Goal: Task Accomplishment & Management: Manage account settings

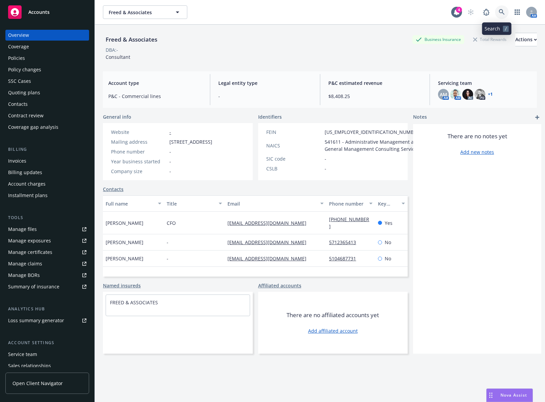
click at [499, 11] on icon at bounding box center [502, 12] width 6 height 6
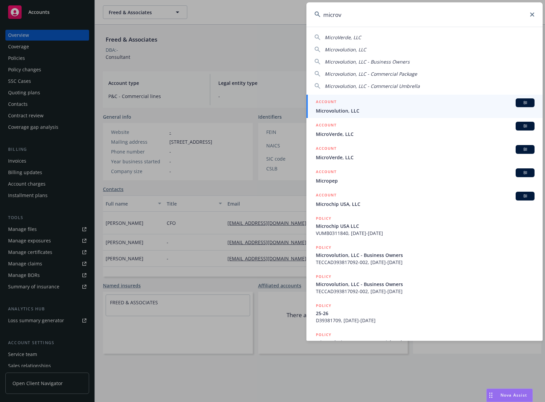
type input "microv"
click at [372, 107] on span "Microvolution, LLC" at bounding box center [425, 110] width 219 height 7
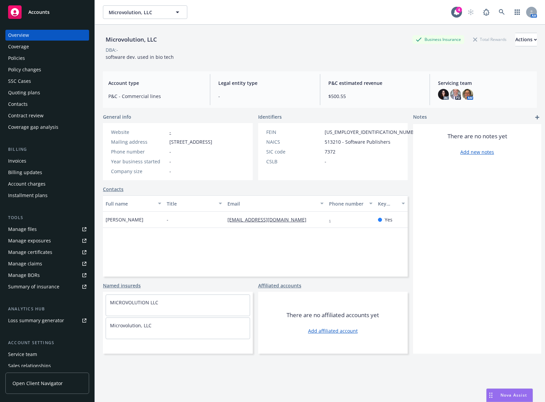
click at [55, 85] on div "SSC Cases" at bounding box center [47, 81] width 78 height 11
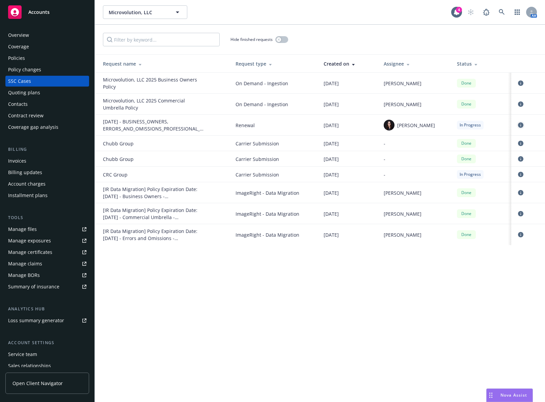
click at [522, 124] on icon "circleInformation" at bounding box center [520, 124] width 5 height 5
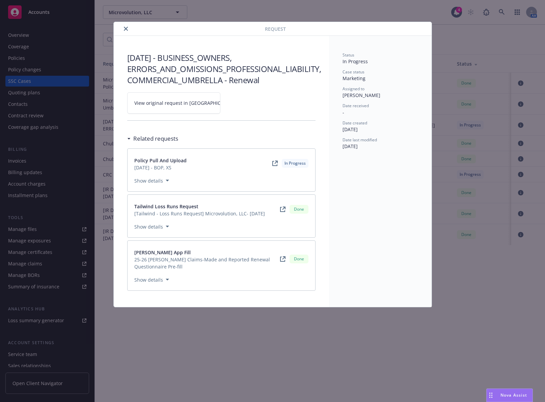
click at [193, 100] on span "View original request in SSC" at bounding box center [185, 102] width 102 height 7
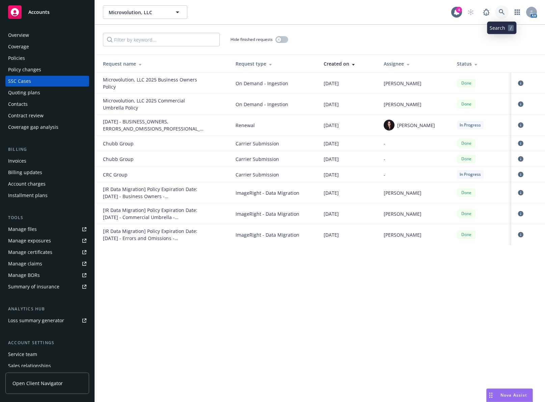
click at [507, 11] on link at bounding box center [502, 12] width 14 height 14
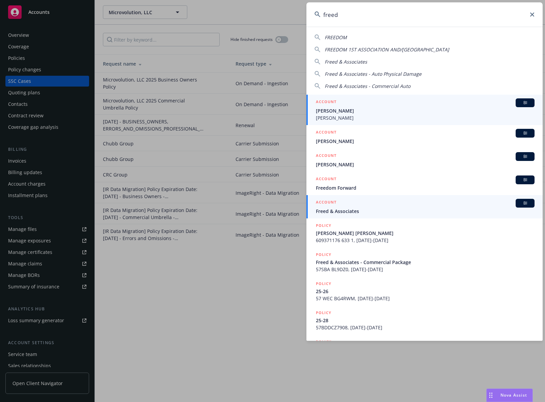
type input "freed"
click at [378, 208] on span "Freed & Associates" at bounding box center [425, 210] width 219 height 7
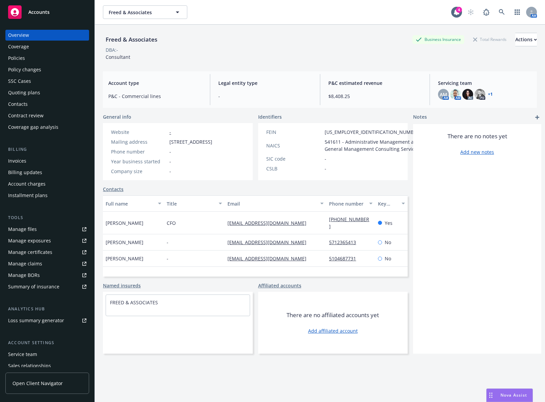
click at [37, 53] on div "Policies" at bounding box center [47, 58] width 78 height 11
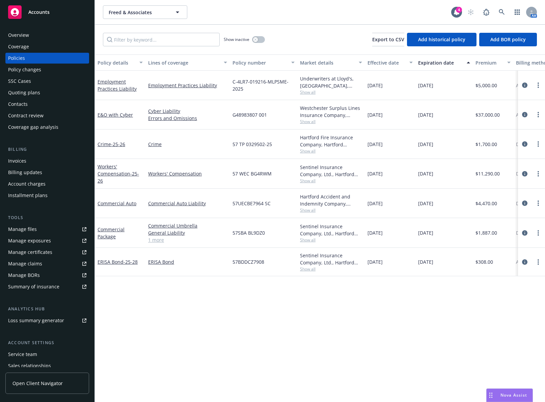
click at [161, 300] on div "Policy details Lines of coverage Policy number Market details Effective date Ex…" at bounding box center [320, 227] width 451 height 347
drag, startPoint x: 146, startPoint y: 300, endPoint x: 143, endPoint y: 261, distance: 39.3
click at [147, 300] on div "Policy details Lines of coverage Policy number Market details Effective date Ex…" at bounding box center [320, 227] width 451 height 347
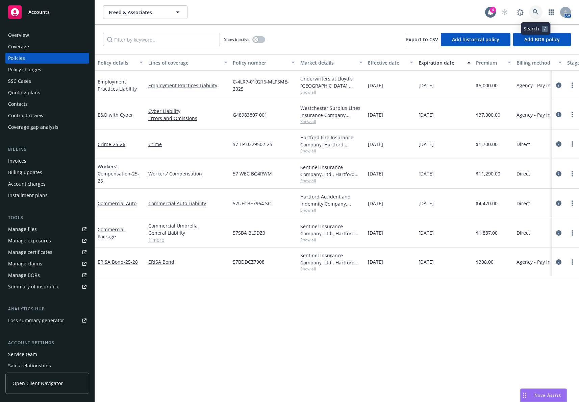
click at [534, 11] on icon at bounding box center [536, 12] width 6 height 6
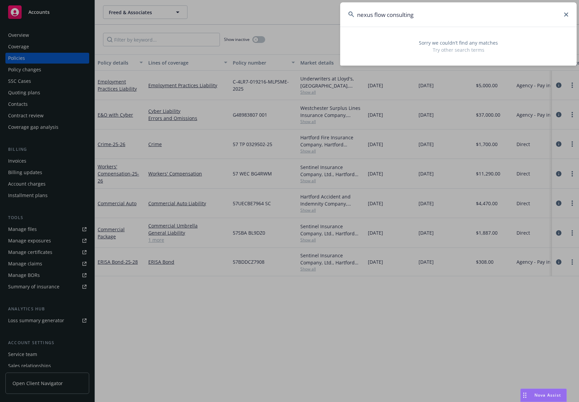
click at [376, 15] on input "nexus flow consulting" at bounding box center [458, 14] width 236 height 24
click at [430, 16] on input "nexusflow consulting" at bounding box center [458, 14] width 236 height 24
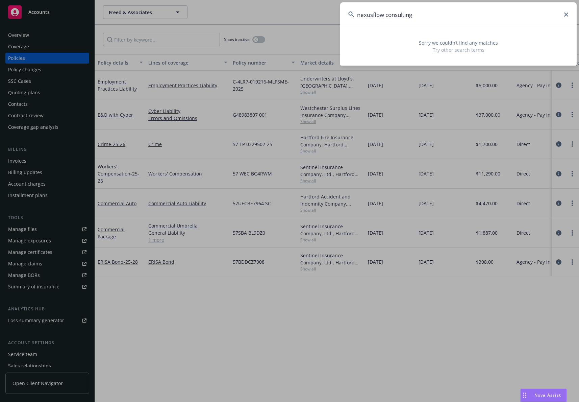
type input "nexusflow consulting"
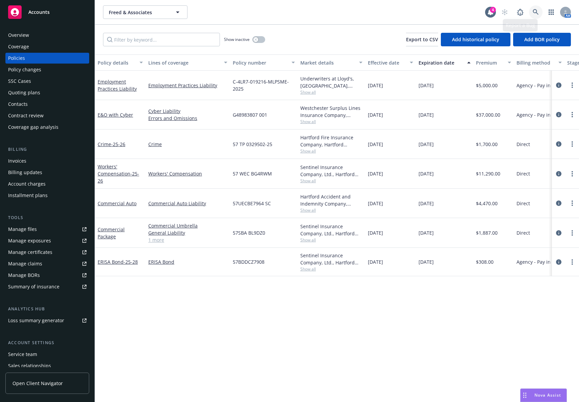
click at [536, 9] on link at bounding box center [536, 12] width 14 height 14
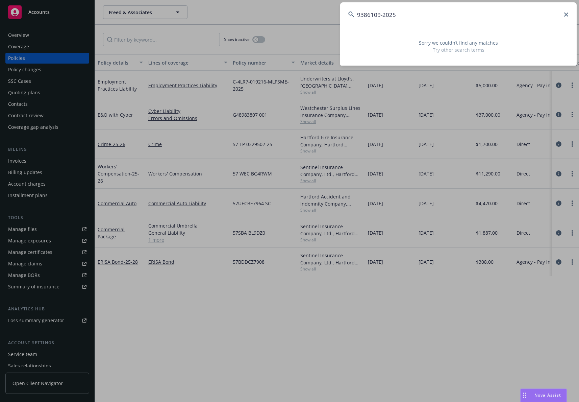
click at [421, 20] on input "9386109-2025" at bounding box center [458, 14] width 236 height 24
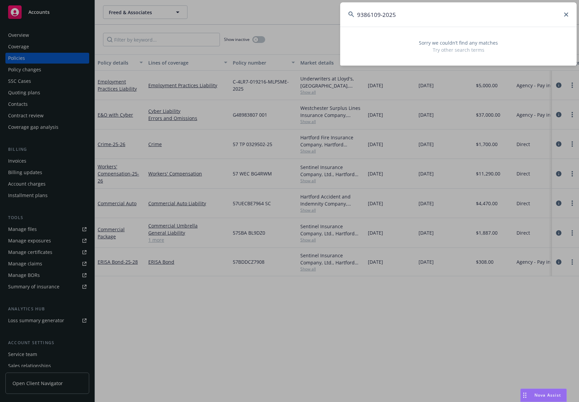
click at [421, 20] on input "9386109-2025" at bounding box center [458, 14] width 236 height 24
click at [455, 16] on input "9386109-2025" at bounding box center [458, 14] width 236 height 24
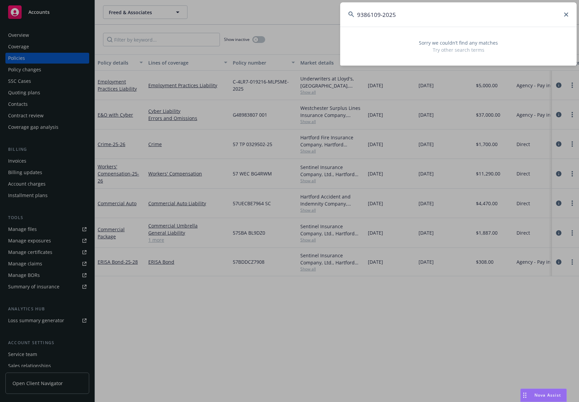
type input "9386109-2025"
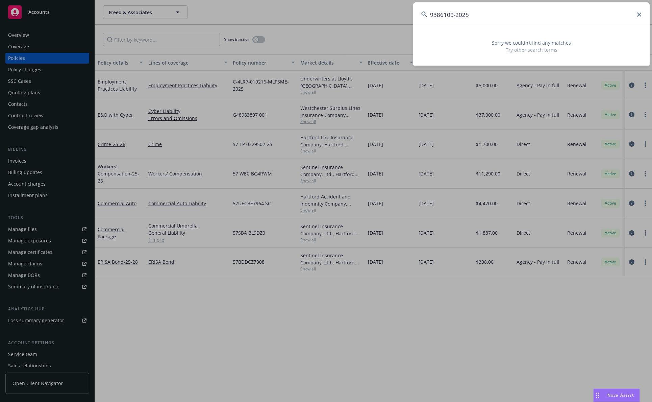
click at [545, 16] on icon at bounding box center [639, 14] width 4 height 4
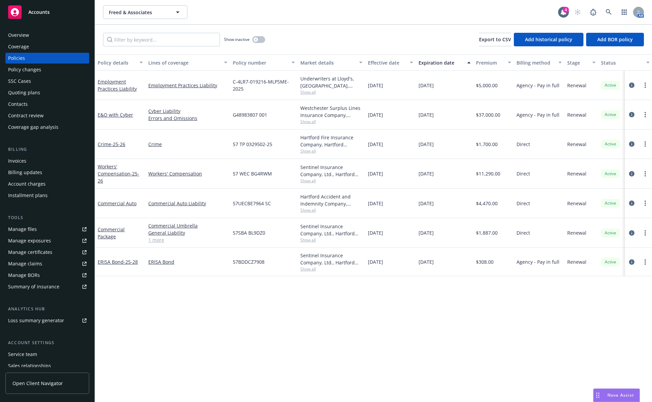
click at [49, 35] on div "Overview" at bounding box center [47, 35] width 78 height 11
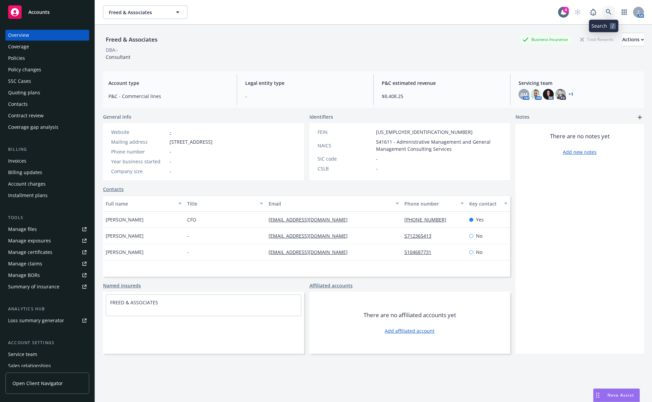
click at [545, 15] on link at bounding box center [609, 12] width 14 height 14
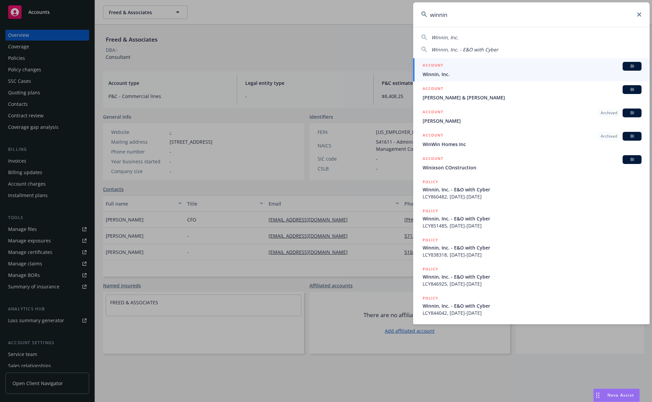
type input "winnin"
click at [545, 67] on div "ACCOUNT BI" at bounding box center [532, 66] width 219 height 9
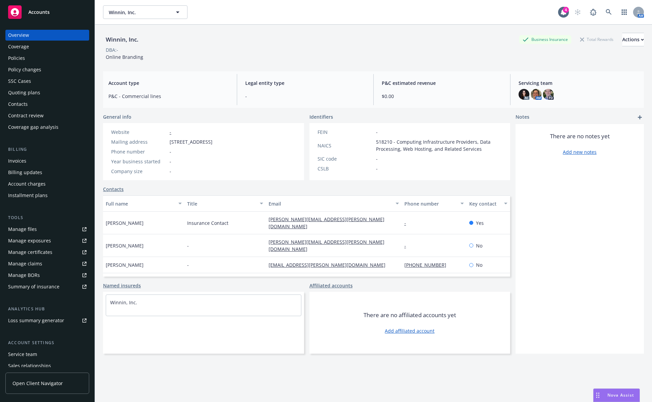
click at [62, 105] on div "Contacts" at bounding box center [47, 104] width 78 height 11
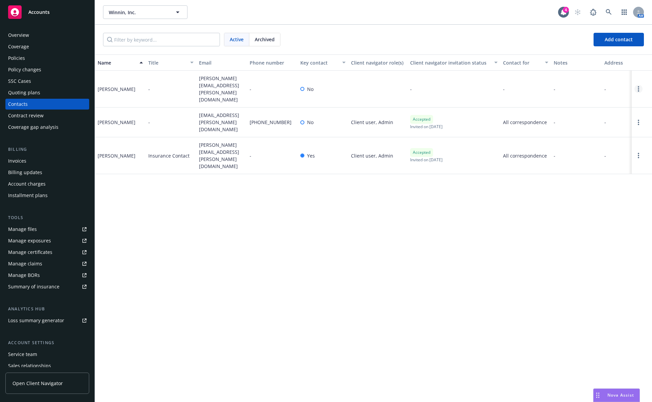
click at [545, 90] on circle "Open options" at bounding box center [638, 90] width 1 height 1
click at [545, 82] on link "Archive" at bounding box center [595, 79] width 76 height 14
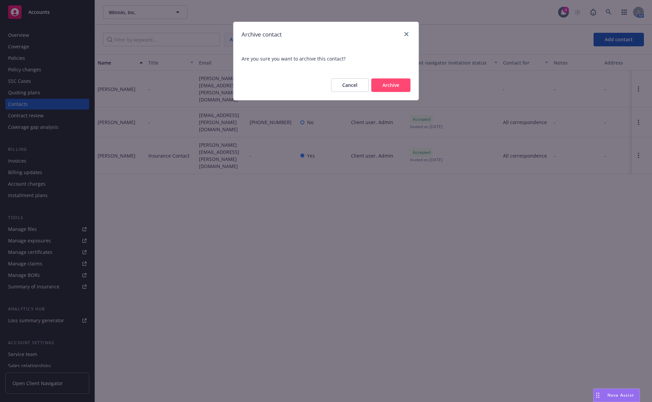
click at [391, 85] on button "Archive" at bounding box center [390, 85] width 39 height 14
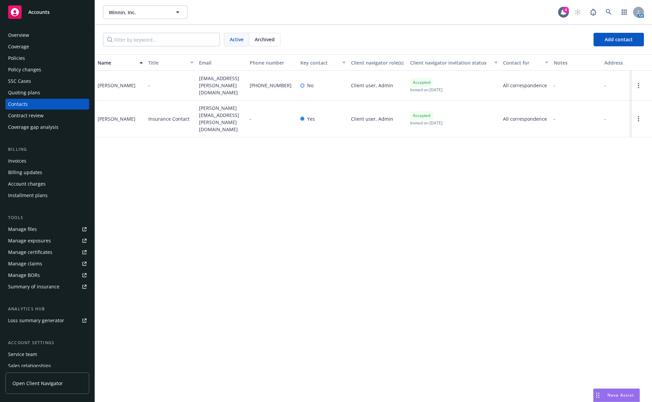
drag, startPoint x: 170, startPoint y: 189, endPoint x: 177, endPoint y: 185, distance: 8.2
click at [170, 189] on div "Name Title Email Phone number Key contact Client navigator role(s) Client navig…" at bounding box center [373, 227] width 557 height 347
click at [545, 44] on button "Add contact" at bounding box center [618, 40] width 50 height 14
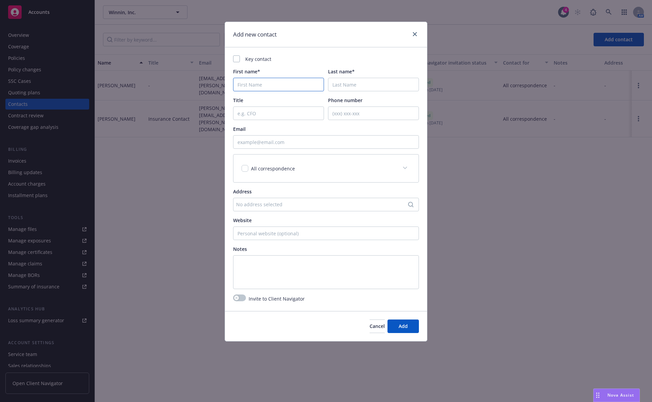
click at [277, 90] on input "First name*" at bounding box center [278, 85] width 91 height 14
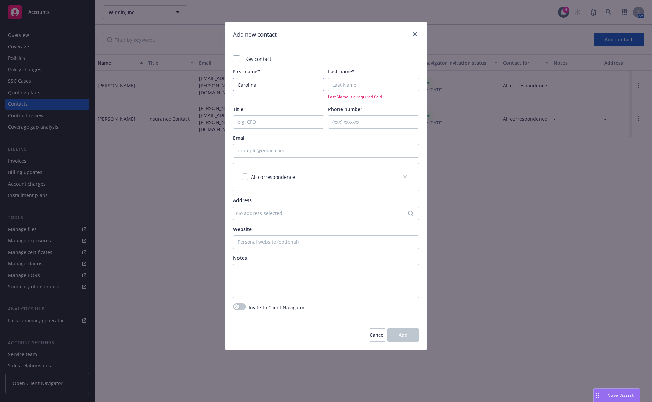
type input "Carolina"
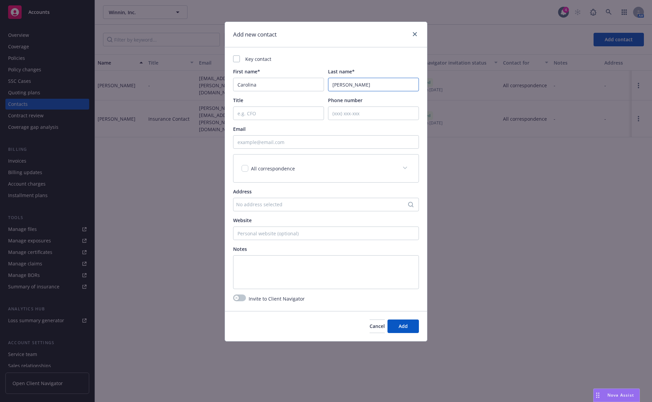
type input "Rodrigues"
click at [307, 142] on input "Email" at bounding box center [326, 142] width 186 height 14
paste input "carolina.rodrigues@winnin.com"
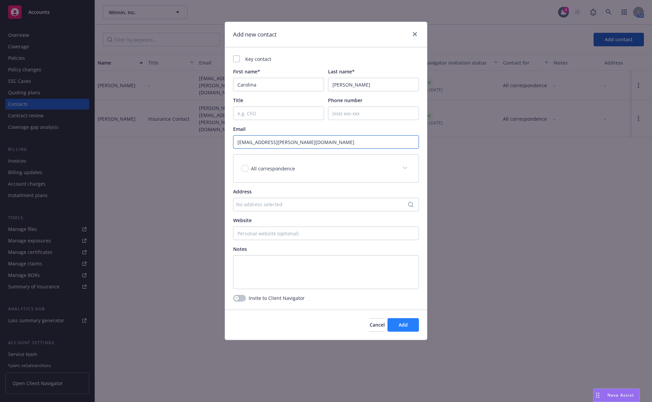
type input "carolina.rodrigues@winnin.com"
click at [403, 322] on span "Add" at bounding box center [403, 324] width 9 height 6
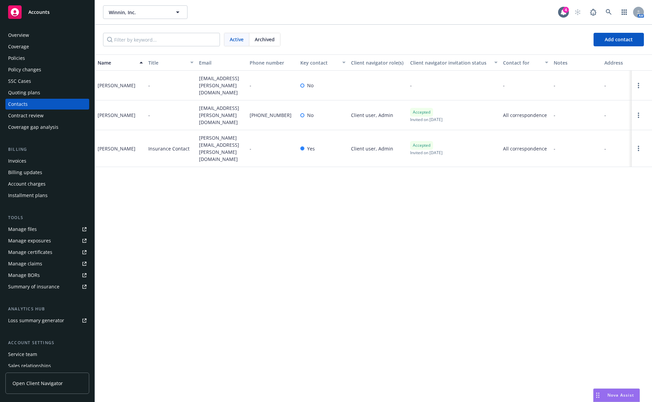
click at [57, 56] on div "Policies" at bounding box center [47, 58] width 78 height 11
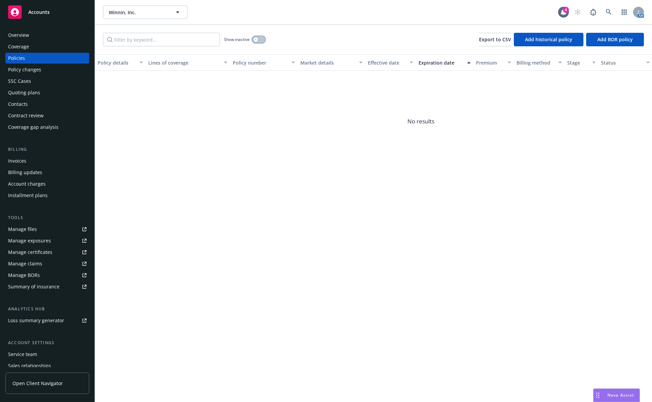
click at [258, 39] on button "button" at bounding box center [258, 39] width 13 height 7
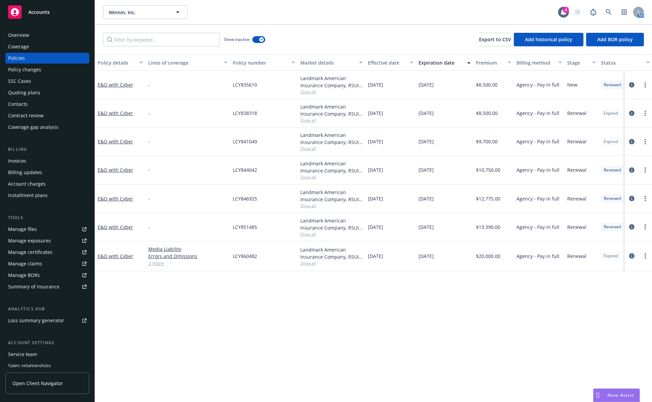
click at [443, 65] on div "Expiration date" at bounding box center [440, 62] width 45 height 7
click at [545, 85] on circle "more" at bounding box center [644, 85] width 1 height 1
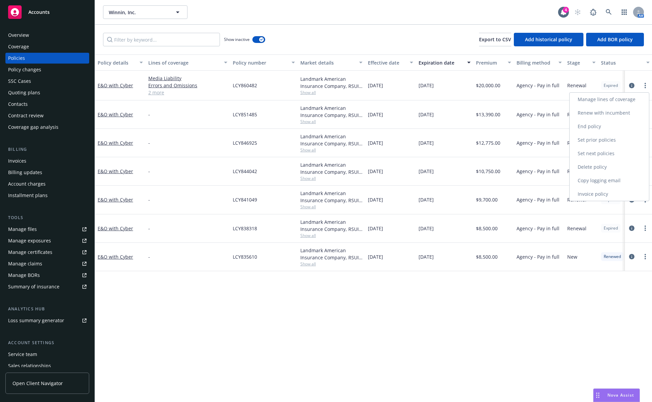
click at [545, 179] on link "Copy logging email" at bounding box center [608, 181] width 79 height 14
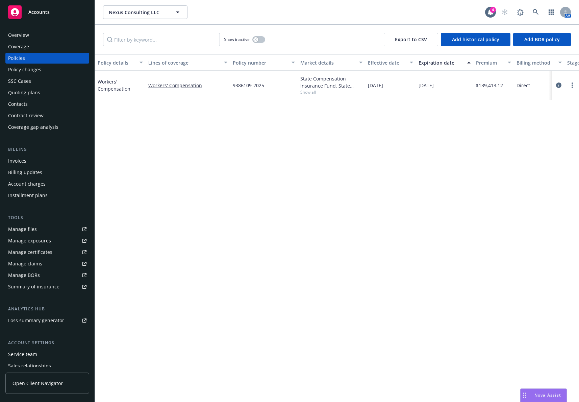
click at [49, 103] on div "Contacts" at bounding box center [47, 104] width 78 height 11
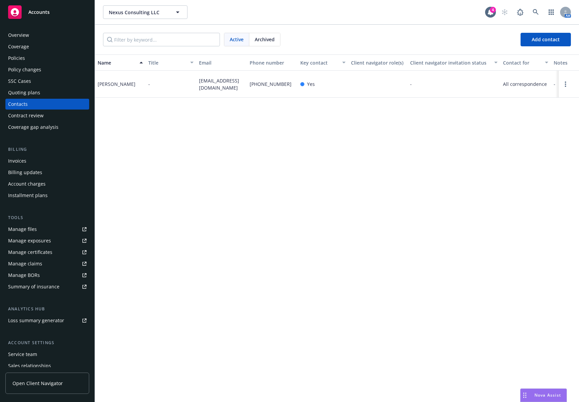
click at [50, 59] on div "Policies" at bounding box center [47, 58] width 78 height 11
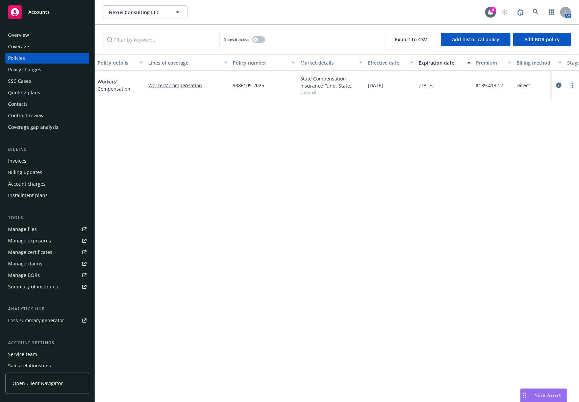
click at [569, 85] on link "more" at bounding box center [572, 85] width 8 height 8
click at [530, 186] on link "Copy logging email" at bounding box center [535, 180] width 79 height 14
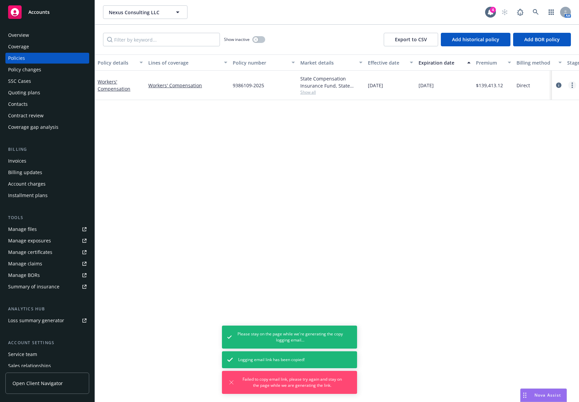
click at [572, 85] on circle "more" at bounding box center [571, 84] width 1 height 1
click at [539, 179] on link "Copy logging email" at bounding box center [535, 180] width 79 height 14
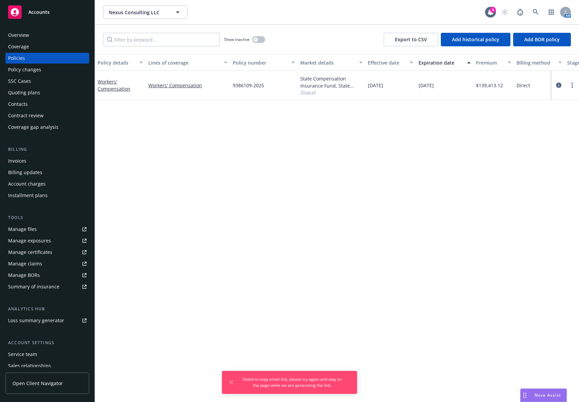
click at [45, 35] on div "Overview" at bounding box center [47, 35] width 78 height 11
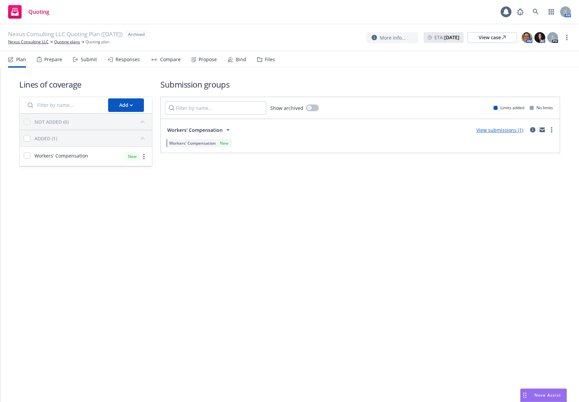
click at [228, 63] on div "Bind" at bounding box center [237, 59] width 19 height 16
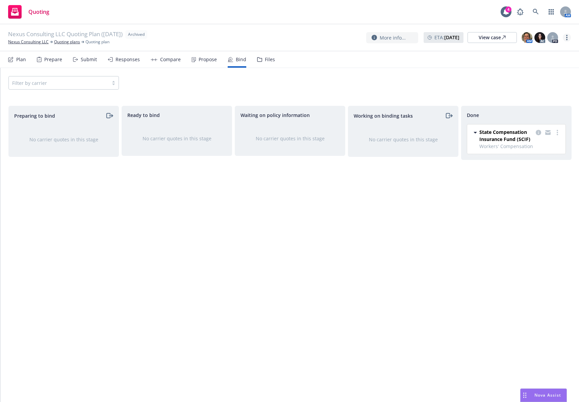
click at [566, 37] on link "more" at bounding box center [567, 37] width 8 height 8
click at [395, 85] on div "Filter by carrier" at bounding box center [289, 83] width 562 height 14
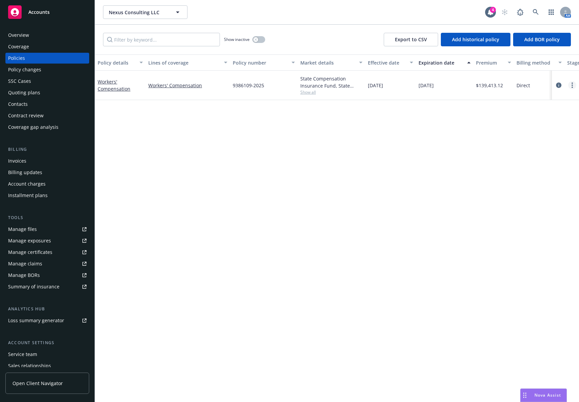
click at [570, 86] on link "more" at bounding box center [572, 85] width 8 height 8
click at [562, 80] on div at bounding box center [565, 85] width 27 height 29
click at [559, 86] on icon "circleInformation" at bounding box center [558, 84] width 5 height 5
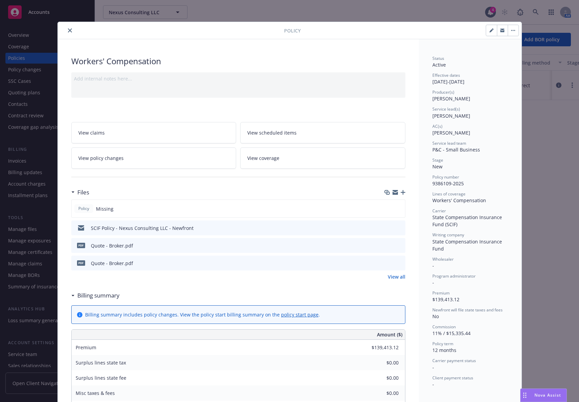
click at [489, 29] on icon "button" at bounding box center [491, 30] width 4 height 4
select select "NEW"
select select "12"
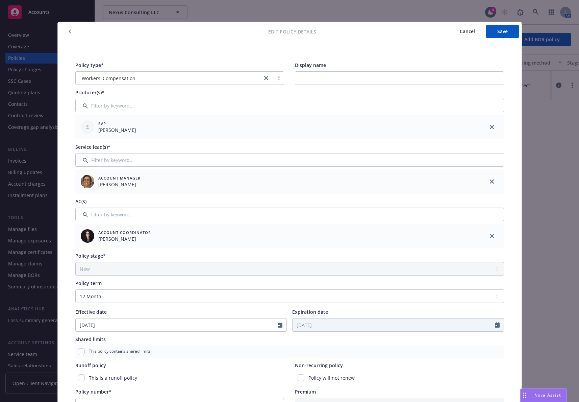
click at [460, 29] on span "Cancel" at bounding box center [467, 31] width 15 height 6
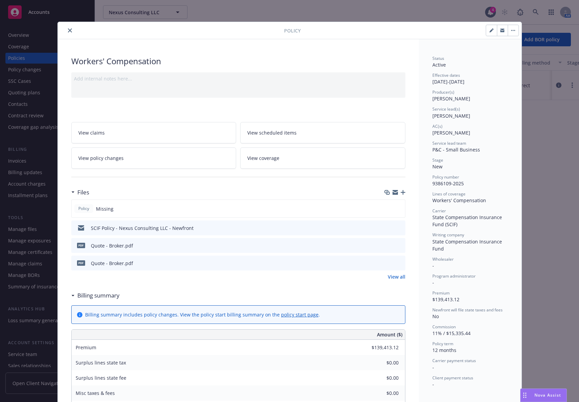
click at [66, 30] on button "close" at bounding box center [70, 30] width 8 height 8
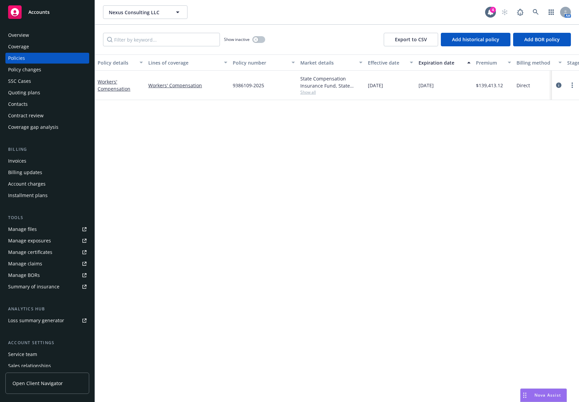
click at [63, 35] on div "Overview" at bounding box center [47, 35] width 78 height 11
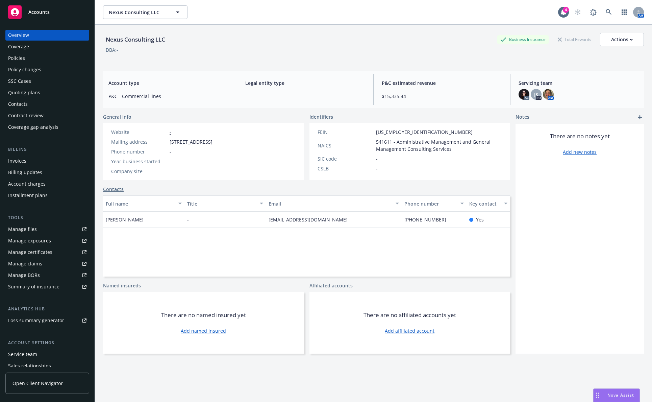
click at [115, 365] on div "Nexus Consulting LLC Business Insurance Total Rewards Actions DBA: - Account ty…" at bounding box center [373, 221] width 541 height 393
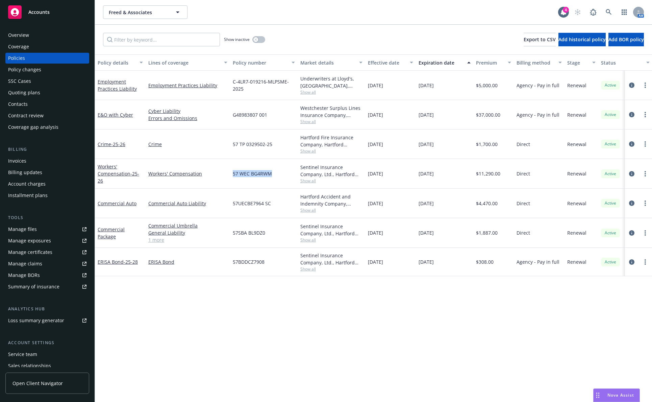
drag, startPoint x: 276, startPoint y: 175, endPoint x: 230, endPoint y: 173, distance: 46.3
click at [230, 173] on div "57 WEC BG4RWM" at bounding box center [264, 174] width 68 height 30
copy span "57 WEC BG4RWM"
click at [610, 9] on link at bounding box center [609, 12] width 14 height 14
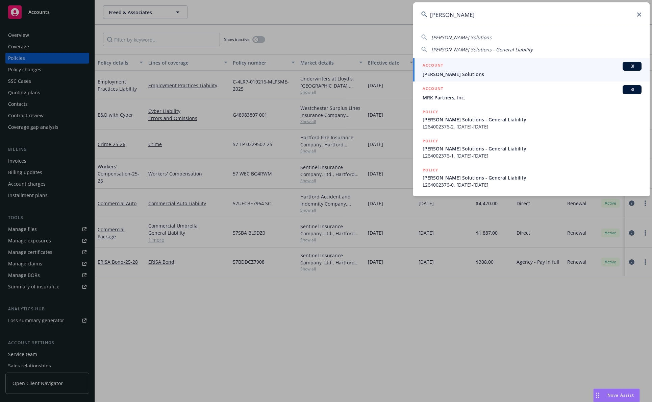
type input "[PERSON_NAME]"
click at [488, 73] on span "[PERSON_NAME] Solutions" at bounding box center [532, 74] width 219 height 7
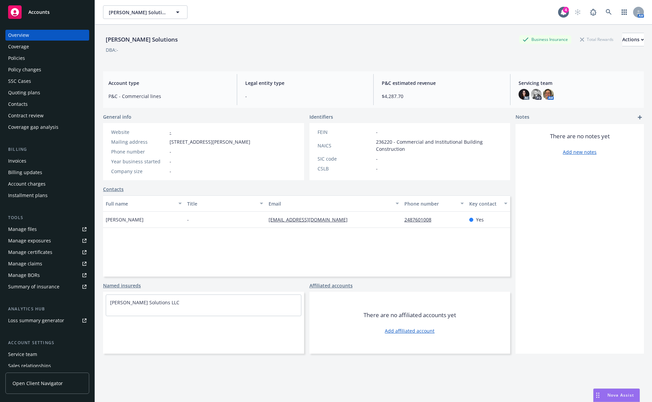
click at [495, 282] on div "Affiliated accounts" at bounding box center [409, 285] width 201 height 7
click at [188, 55] on div "[PERSON_NAME] Solutions Business Insurance Total Rewards Actions DBA: -" at bounding box center [373, 47] width 541 height 28
click at [606, 14] on icon at bounding box center [609, 12] width 6 height 6
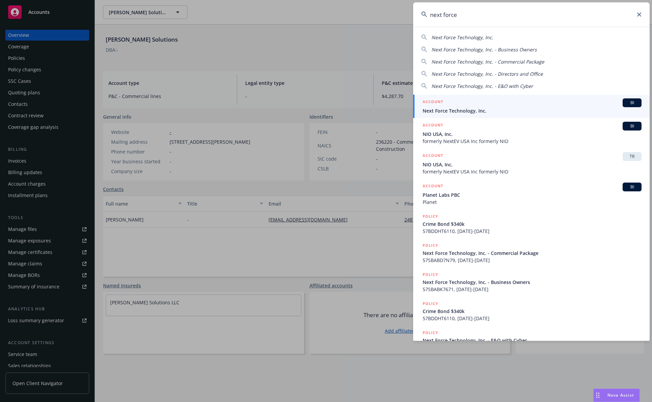
type input "next force"
click at [503, 108] on span "Next Force Technology, Inc." at bounding box center [532, 110] width 219 height 7
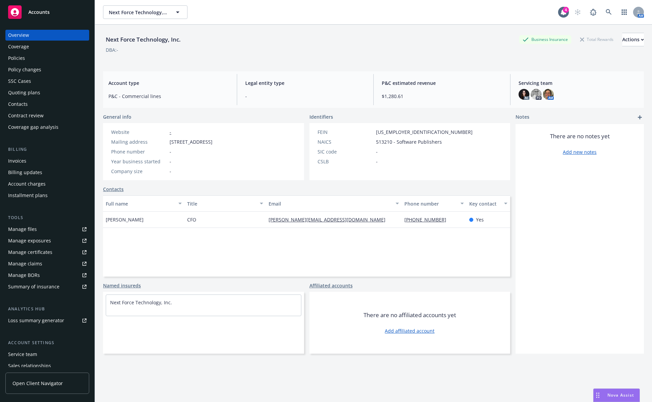
click at [66, 63] on div "Policies" at bounding box center [47, 58] width 78 height 11
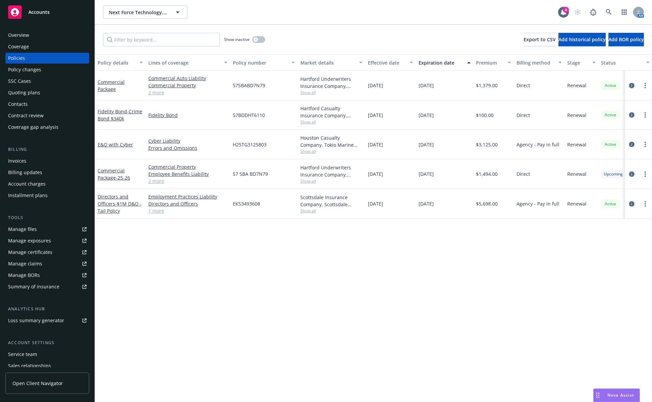
click at [160, 263] on div "Policy details Lines of coverage Policy number Market details Effective date Ex…" at bounding box center [373, 227] width 557 height 347
click at [262, 41] on button "button" at bounding box center [258, 39] width 13 height 7
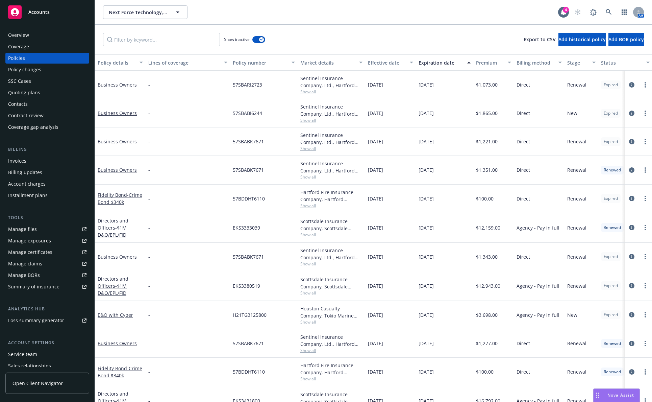
click at [447, 62] on div "Expiration date" at bounding box center [440, 62] width 45 height 7
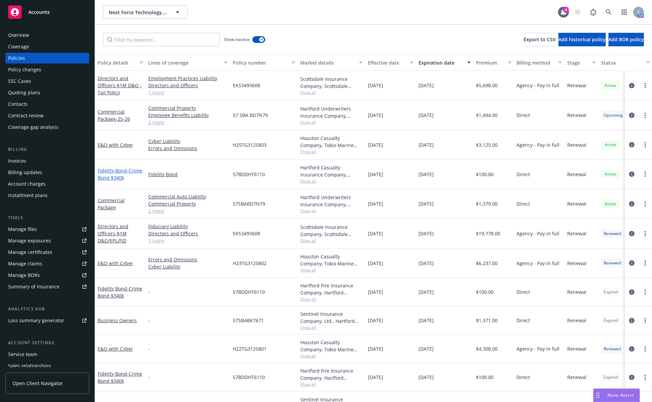
click at [119, 168] on link "Fidelity Bond - Crime Bond $340k" at bounding box center [120, 174] width 45 height 14
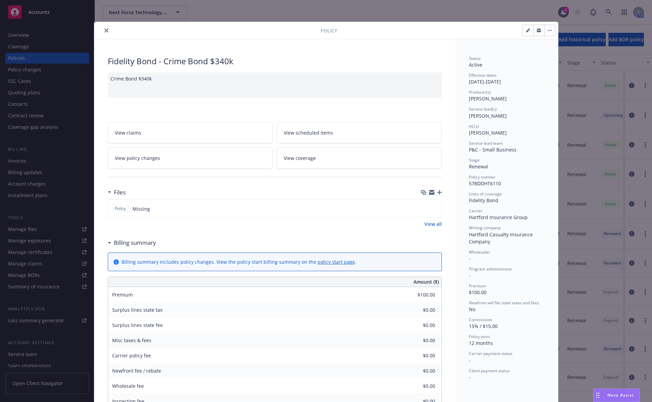
click at [104, 29] on icon "close" at bounding box center [106, 30] width 4 height 4
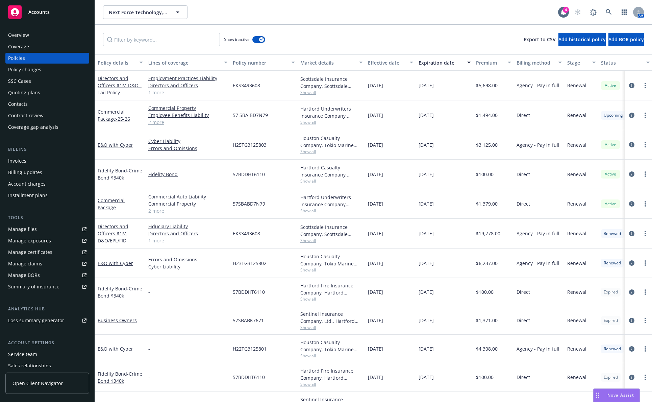
click at [64, 40] on div "Overview" at bounding box center [47, 35] width 78 height 11
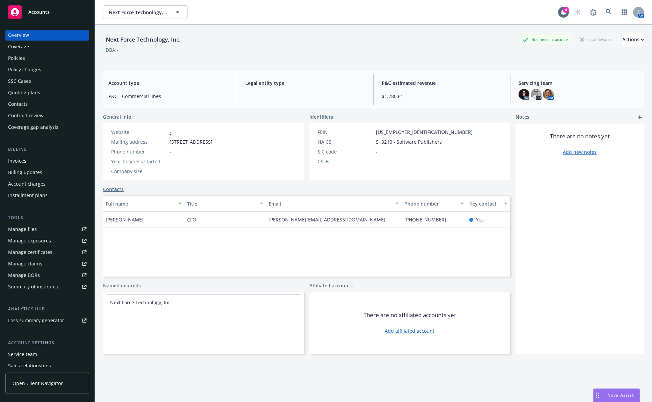
click at [30, 54] on div "Policies" at bounding box center [47, 58] width 78 height 11
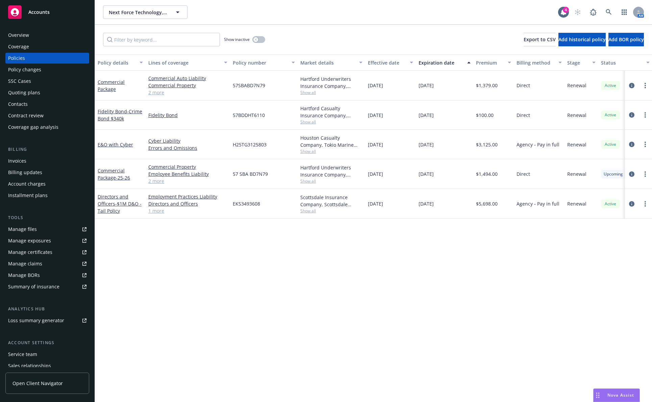
click at [44, 36] on div "Overview" at bounding box center [47, 35] width 78 height 11
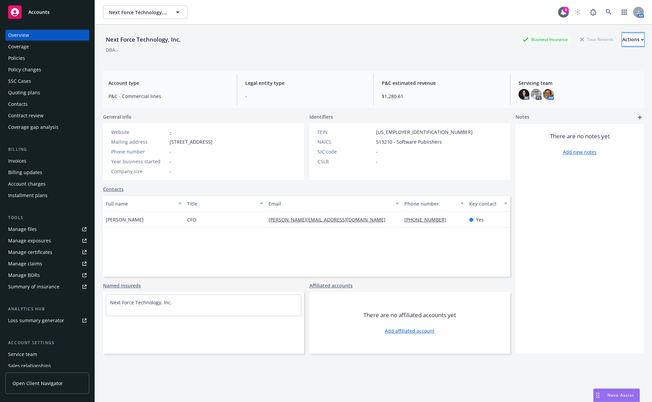
click at [630, 41] on button "Actions" at bounding box center [633, 40] width 22 height 14
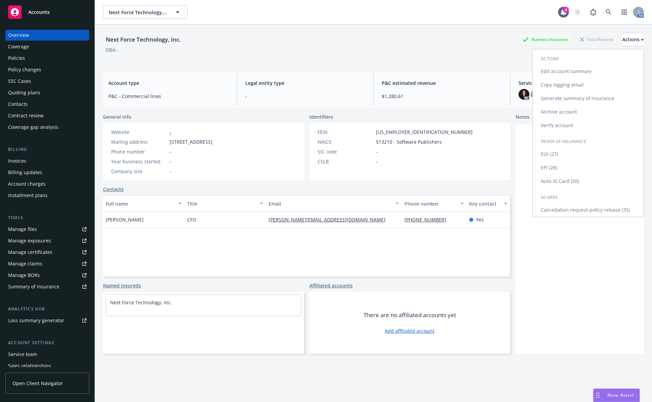
click at [596, 209] on link "Cancellation request-policy release (35)" at bounding box center [588, 210] width 111 height 14
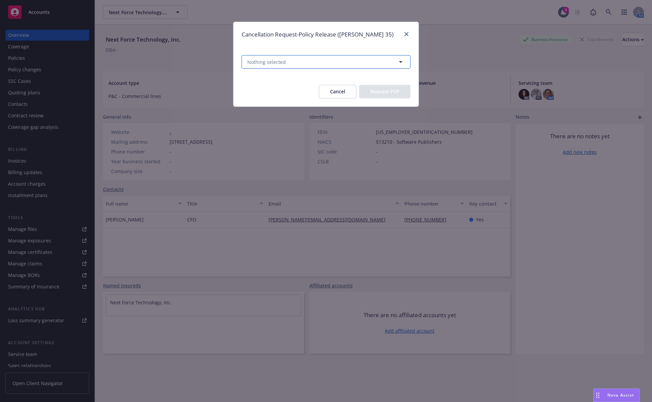
click at [353, 65] on button "Nothing selected" at bounding box center [325, 62] width 169 height 14
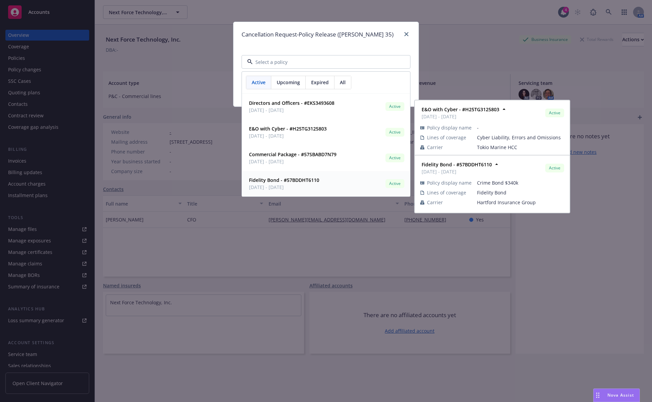
click at [338, 183] on div "Fidelity Bond - #57BDDHT6110 [DATE] - [DATE] Active" at bounding box center [325, 183] width 159 height 17
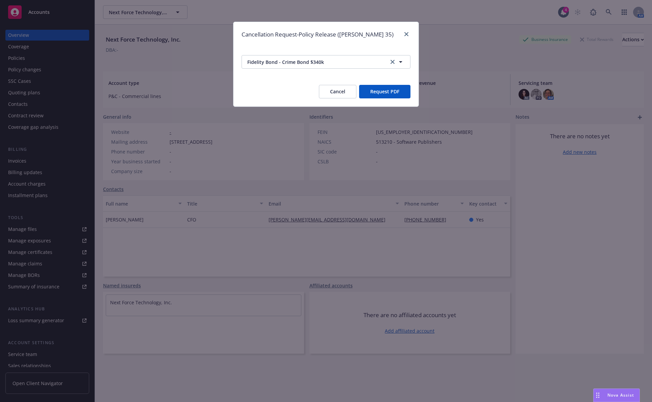
click at [385, 93] on button "Request PDF" at bounding box center [384, 92] width 51 height 14
click at [330, 94] on button "Cancel" at bounding box center [337, 92] width 37 height 14
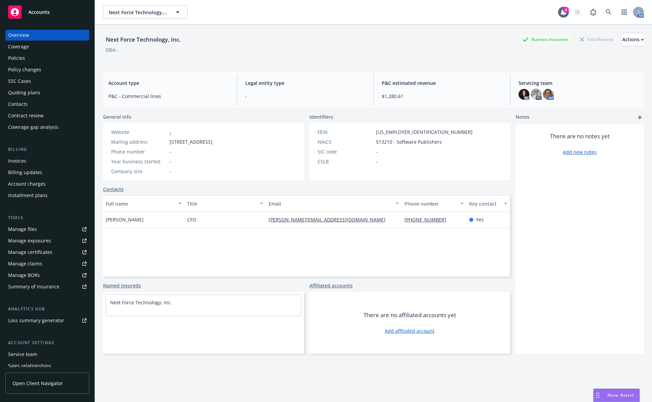
click at [55, 101] on div "Contacts" at bounding box center [47, 104] width 78 height 11
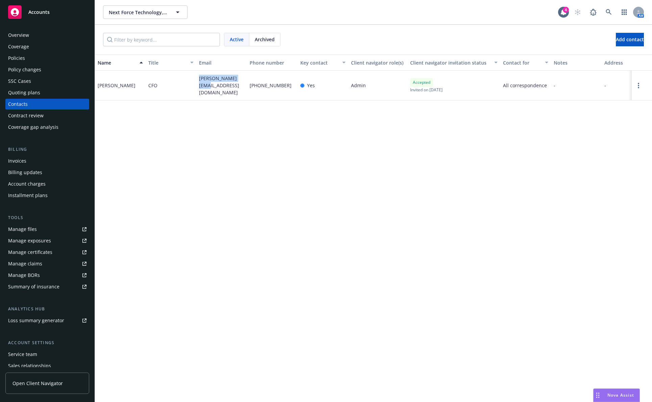
drag, startPoint x: 227, startPoint y: 84, endPoint x: 199, endPoint y: 84, distance: 27.7
click at [199, 84] on div "[PERSON_NAME][EMAIL_ADDRESS][DOMAIN_NAME]" at bounding box center [221, 86] width 51 height 30
copy span "[PERSON_NAME][EMAIL_ADDRESS][DOMAIN_NAME]"
drag, startPoint x: 132, startPoint y: 85, endPoint x: 97, endPoint y: 85, distance: 35.8
click at [97, 85] on div "[PERSON_NAME]" at bounding box center [120, 86] width 51 height 30
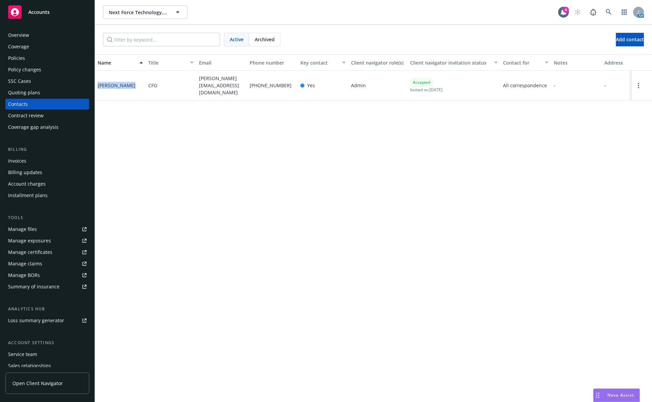
copy div "[PERSON_NAME]"
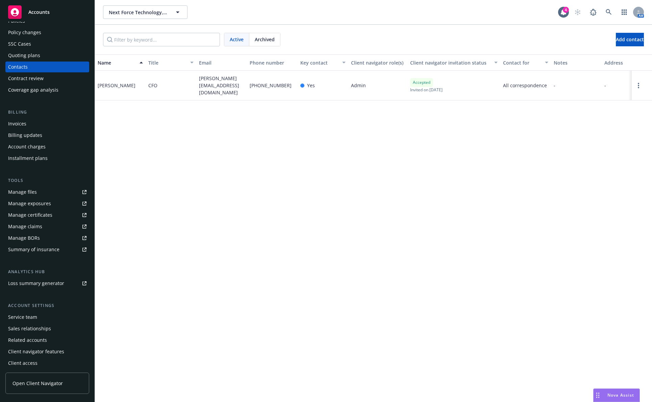
scroll to position [39, 0]
click at [43, 318] on div "Service team" at bounding box center [47, 315] width 78 height 11
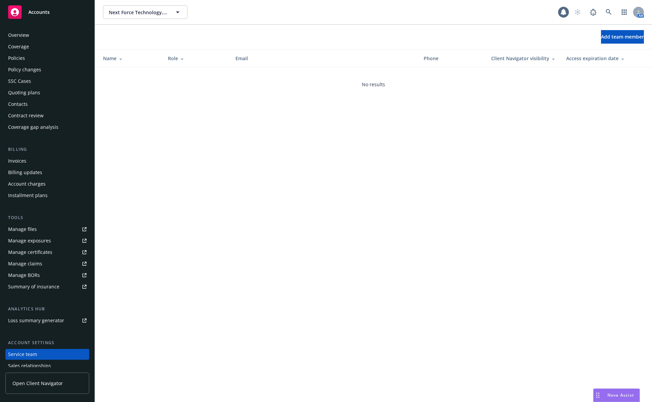
scroll to position [39, 0]
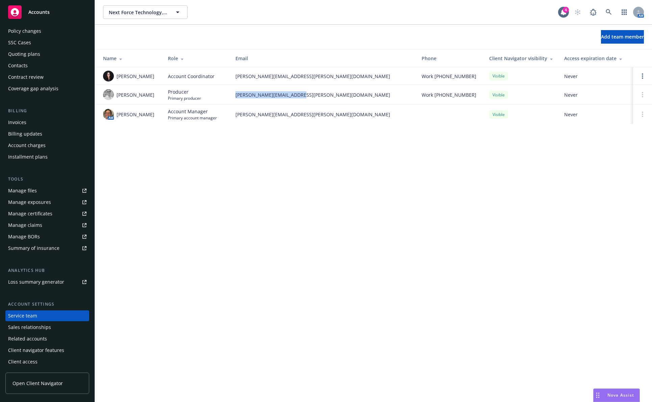
drag, startPoint x: 298, startPoint y: 97, endPoint x: 235, endPoint y: 93, distance: 63.3
click at [235, 93] on td "[PERSON_NAME][EMAIL_ADDRESS][PERSON_NAME][DOMAIN_NAME]" at bounding box center [323, 95] width 186 height 20
copy span "[PERSON_NAME][EMAIL_ADDRESS][PERSON_NAME][DOMAIN_NAME]"
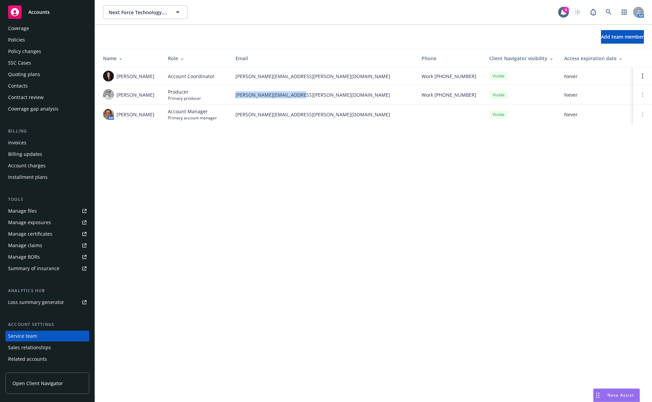
scroll to position [0, 0]
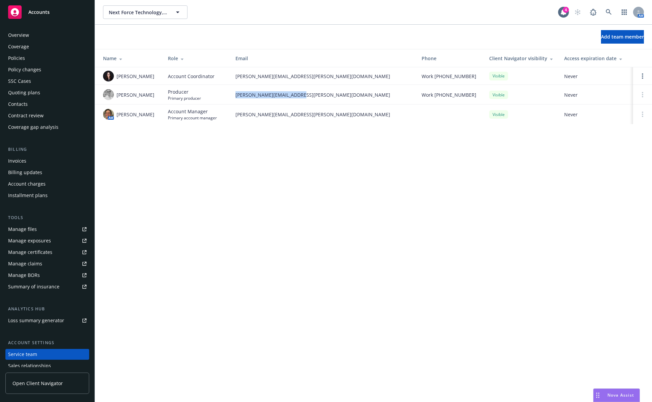
click at [53, 61] on div "Policies" at bounding box center [47, 58] width 78 height 11
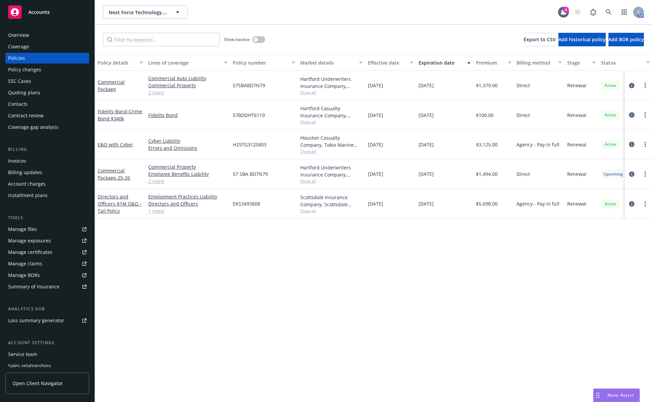
click at [633, 115] on icon "circleInformation" at bounding box center [631, 114] width 5 height 5
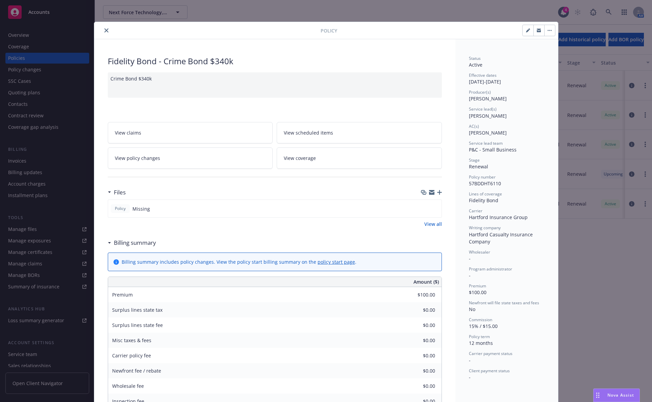
drag, startPoint x: 105, startPoint y: 33, endPoint x: 109, endPoint y: 30, distance: 5.2
click at [105, 33] on button "close" at bounding box center [106, 30] width 8 height 8
